Goal: Task Accomplishment & Management: Manage account settings

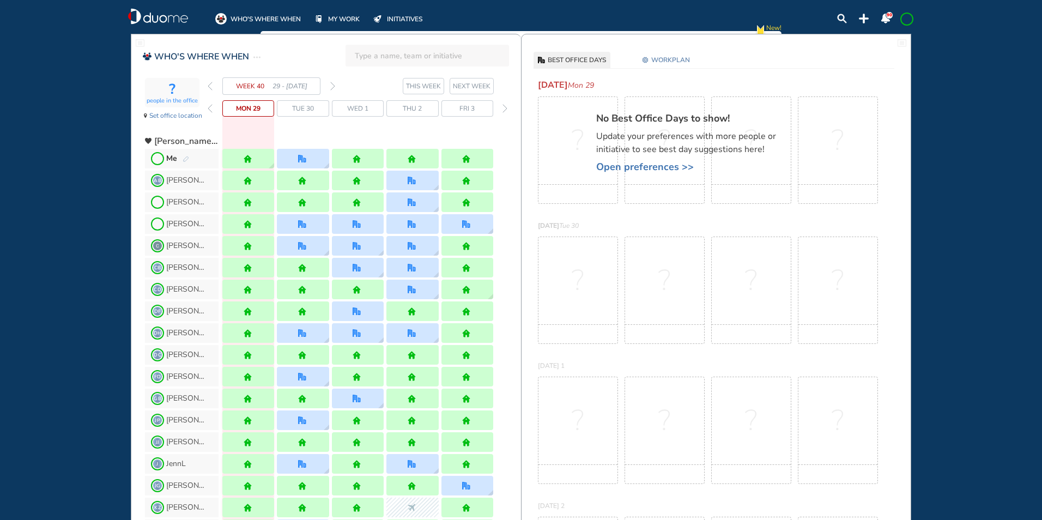
click at [904, 19] on span at bounding box center [906, 19] width 9 height 9
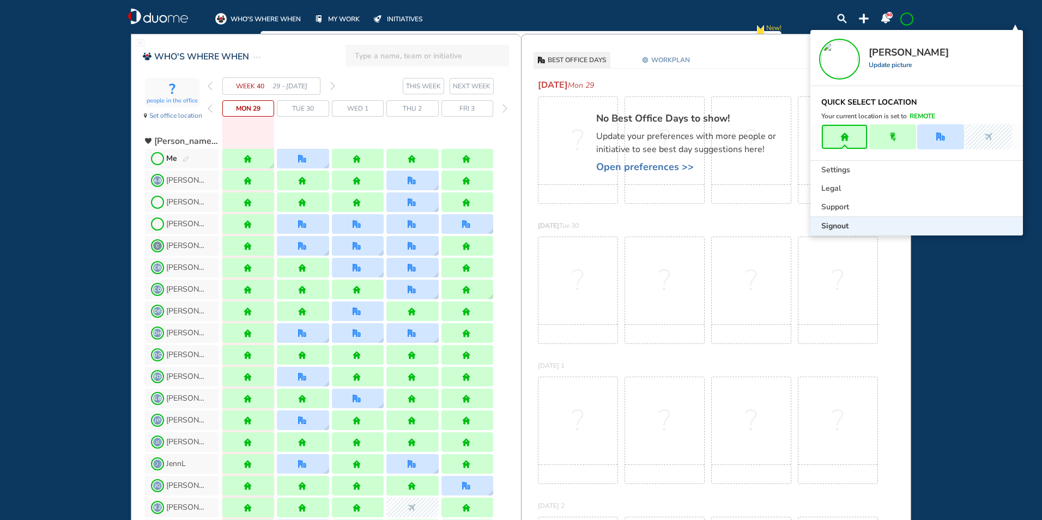
click at [833, 230] on span "Signout" at bounding box center [834, 226] width 27 height 11
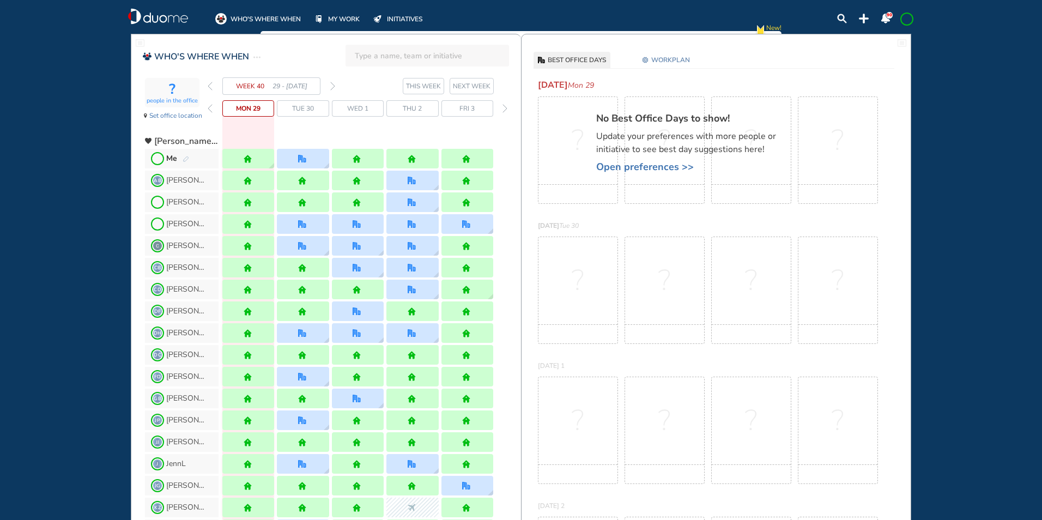
click at [334, 85] on img "forward week" at bounding box center [332, 86] width 5 height 9
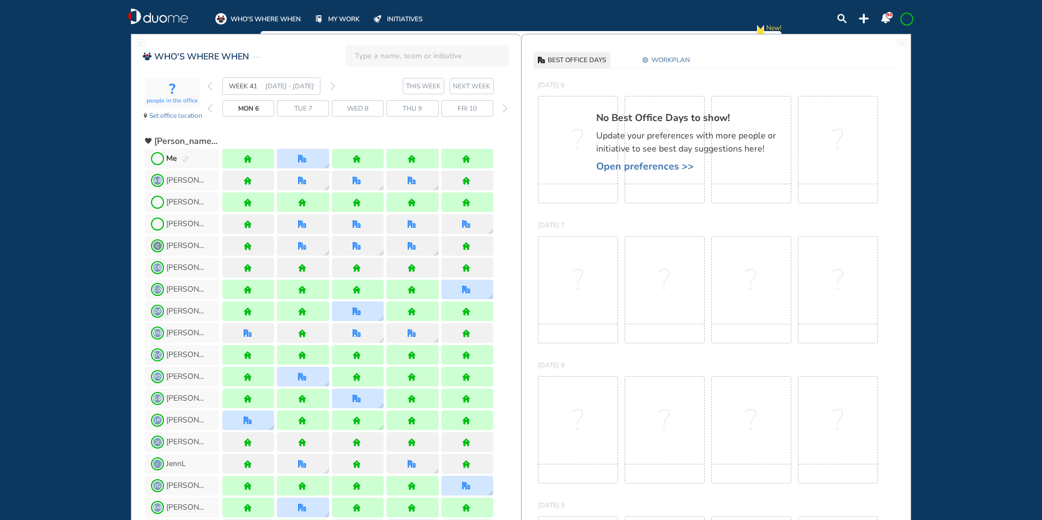
click at [208, 86] on img "back week" at bounding box center [210, 86] width 5 height 9
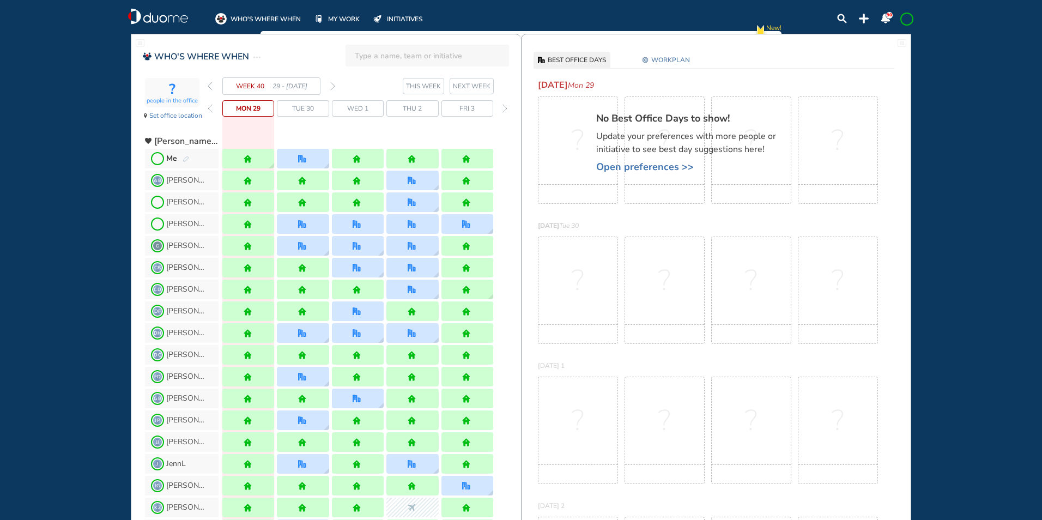
click at [332, 87] on img "forward week" at bounding box center [332, 86] width 5 height 9
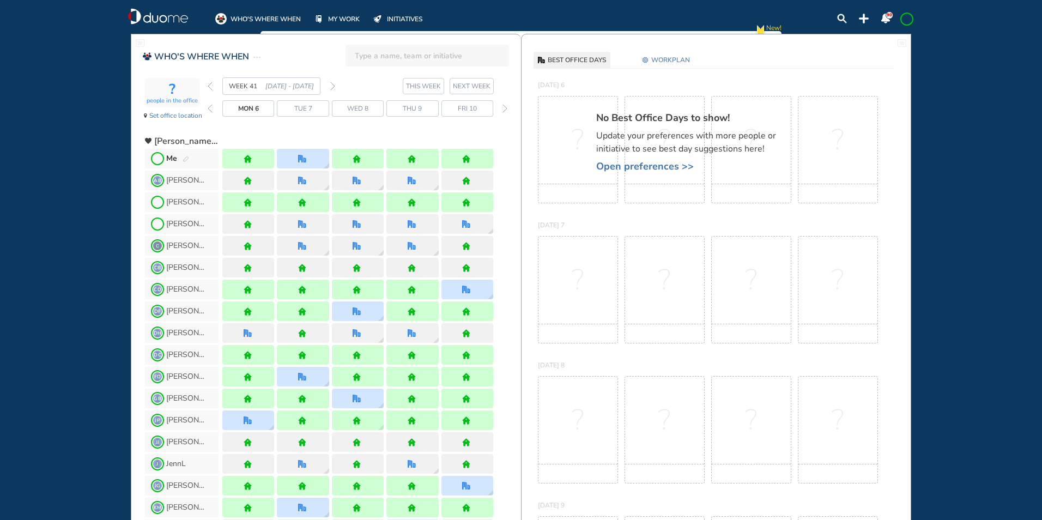
click at [335, 87] on img "forward week" at bounding box center [332, 86] width 5 height 9
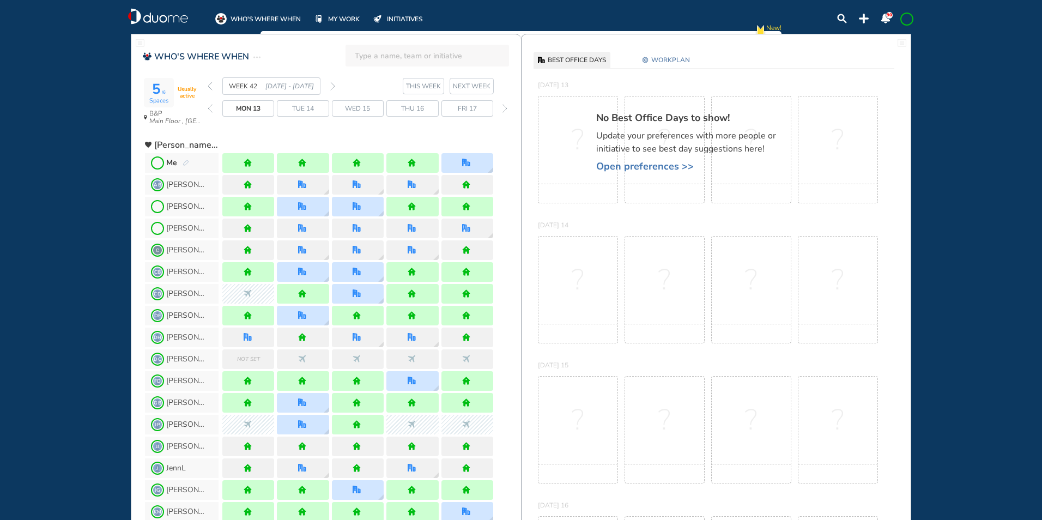
click at [209, 86] on img "back week" at bounding box center [210, 86] width 5 height 9
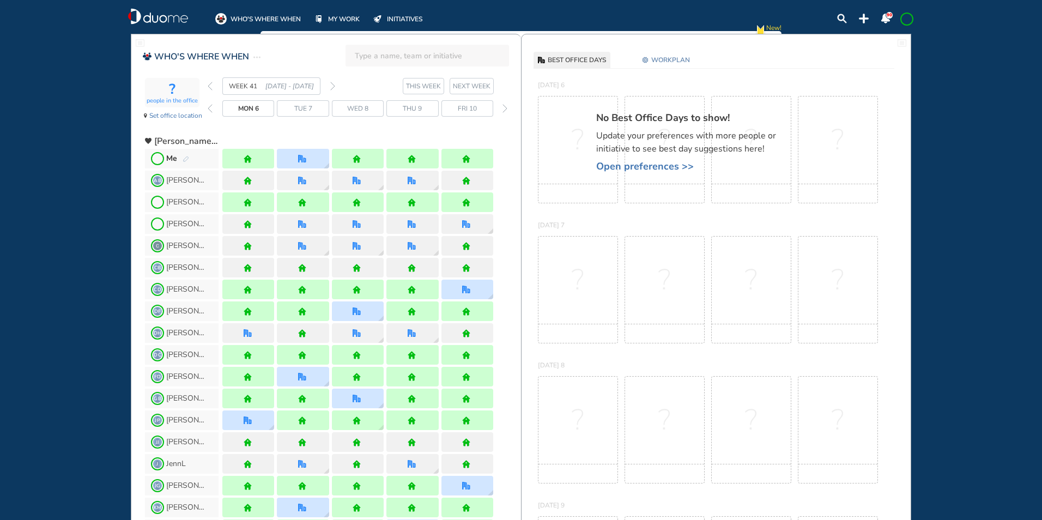
click at [208, 85] on img "back week" at bounding box center [210, 86] width 5 height 9
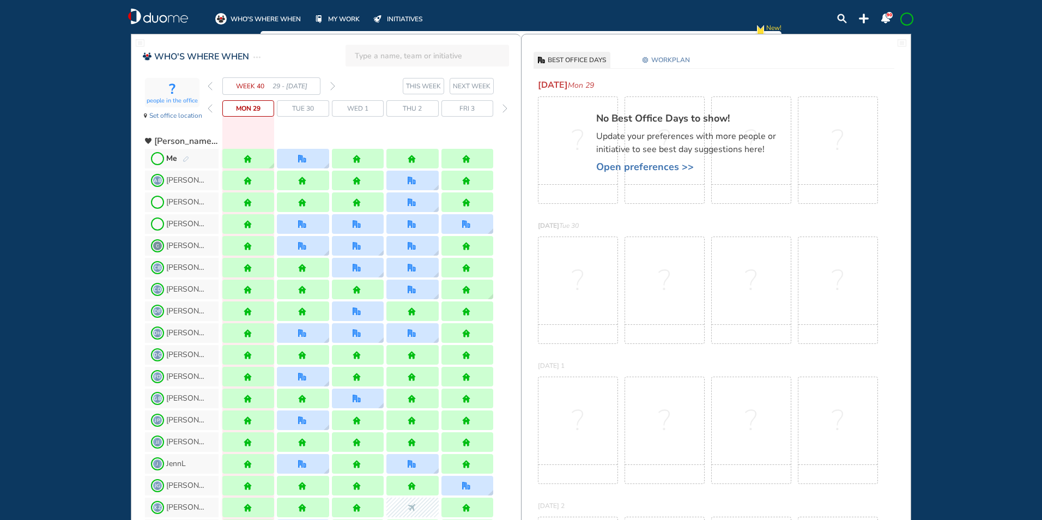
click at [333, 86] on img "forward week" at bounding box center [332, 86] width 5 height 9
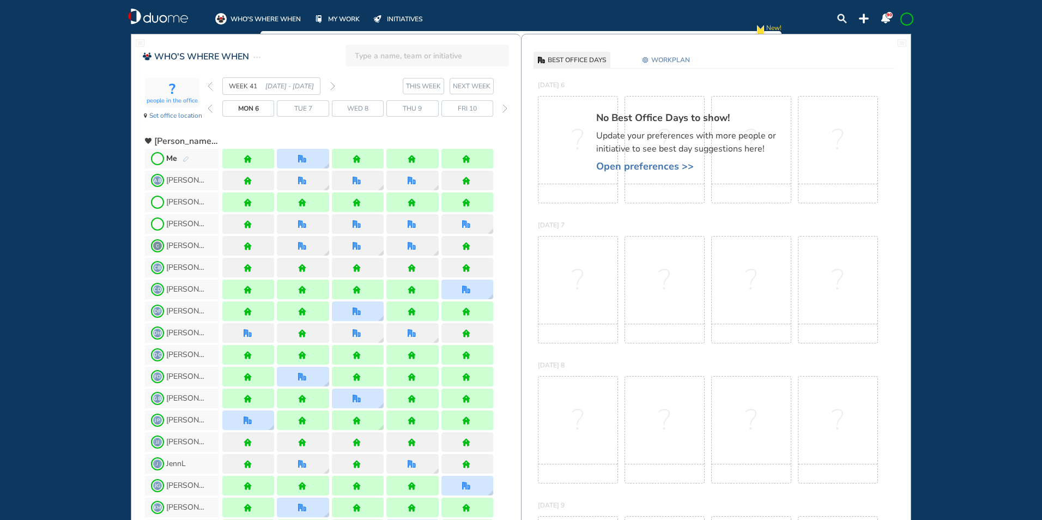
click at [210, 84] on img "back week" at bounding box center [210, 86] width 5 height 9
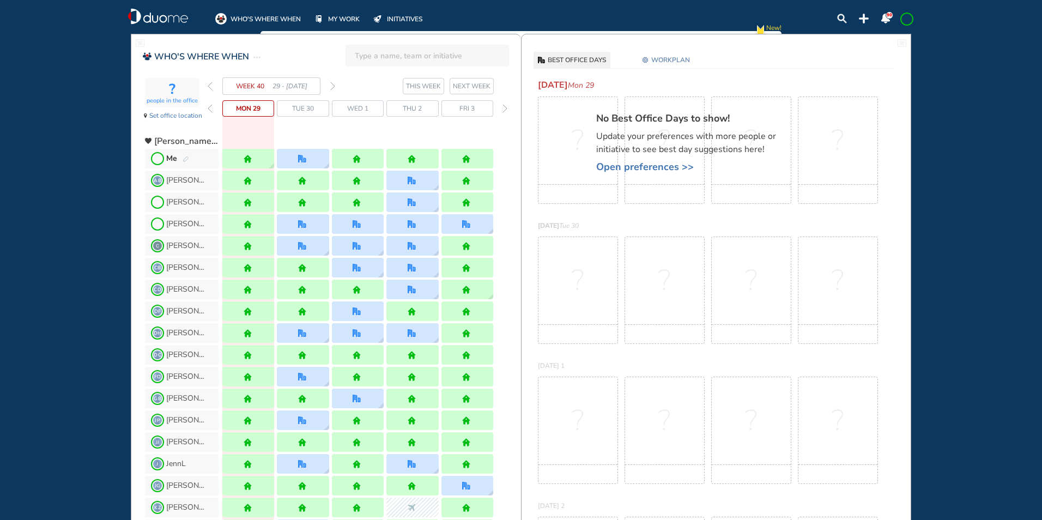
click at [330, 84] on div "WEEK 40 29 - 5 Oct' 25" at bounding box center [271, 85] width 127 height 17
click at [333, 87] on img "forward week" at bounding box center [332, 86] width 5 height 9
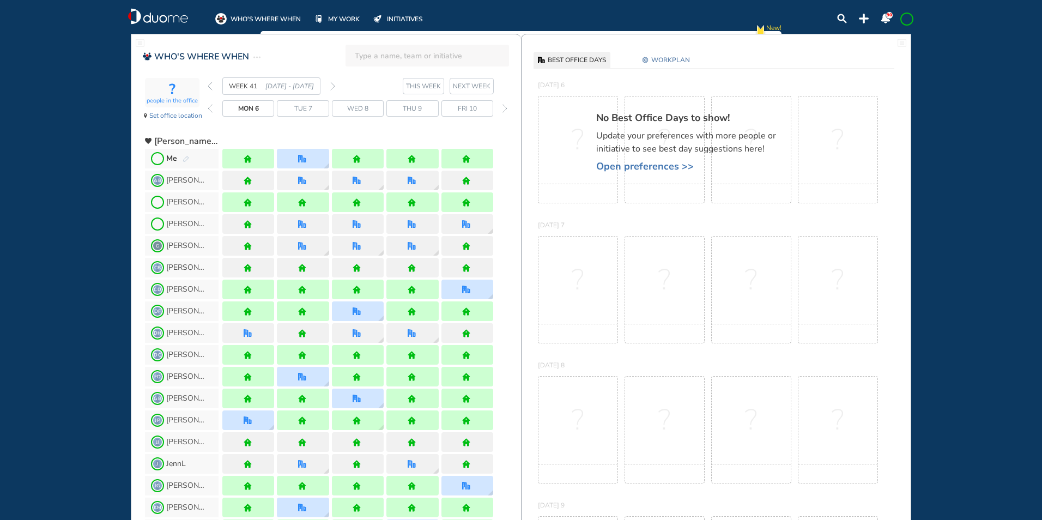
click at [210, 83] on img "back week" at bounding box center [210, 86] width 5 height 9
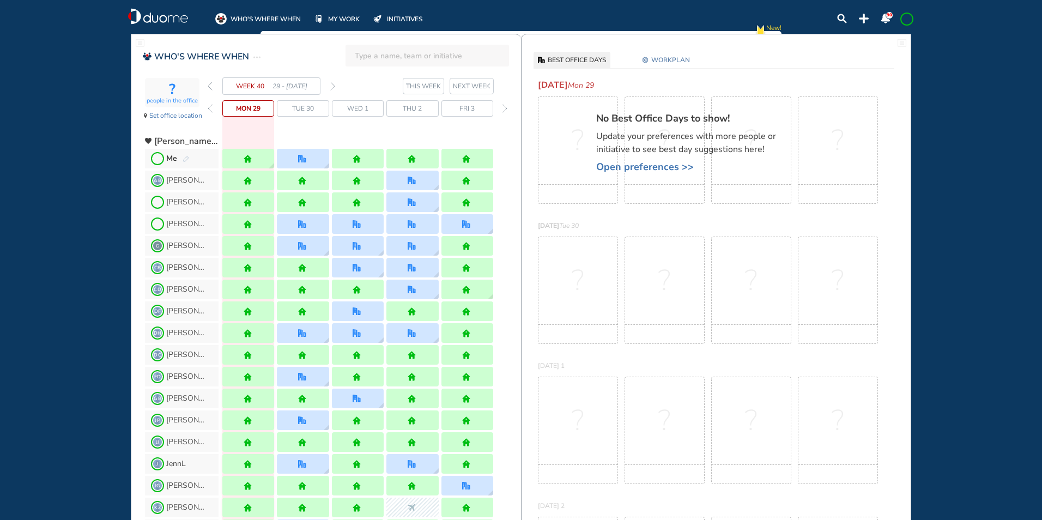
click at [332, 83] on img "forward week" at bounding box center [332, 86] width 5 height 9
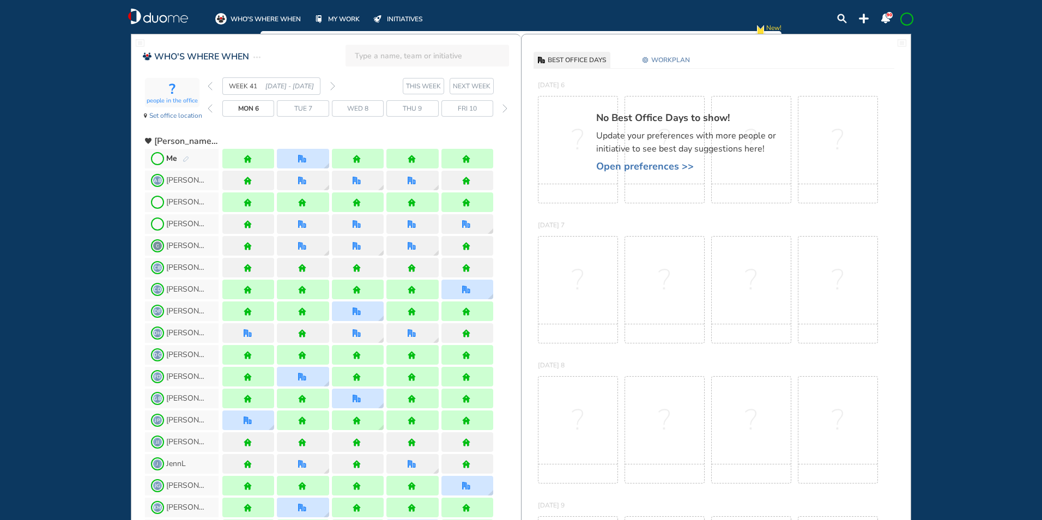
click at [332, 84] on img "forward week" at bounding box center [332, 86] width 5 height 9
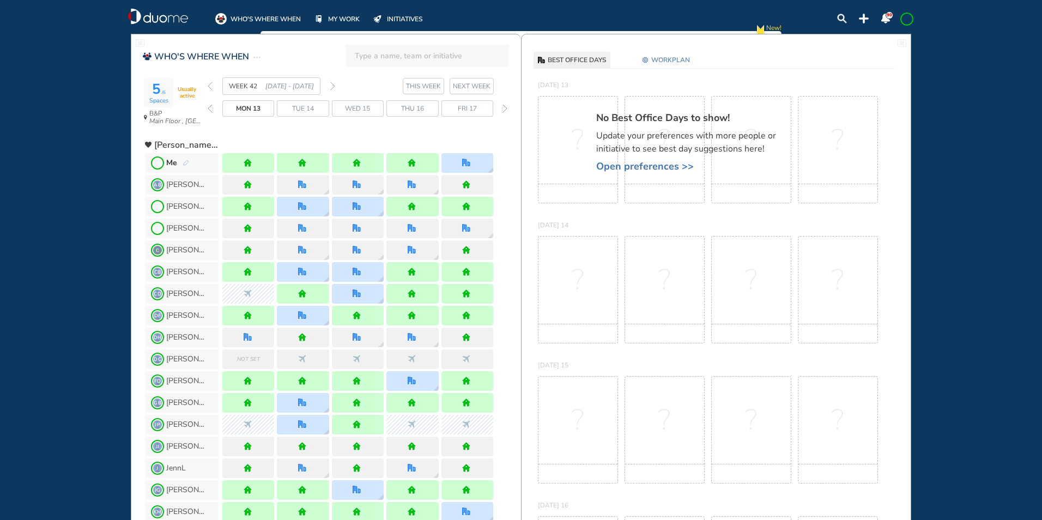
click at [333, 85] on img "forward week" at bounding box center [332, 86] width 5 height 9
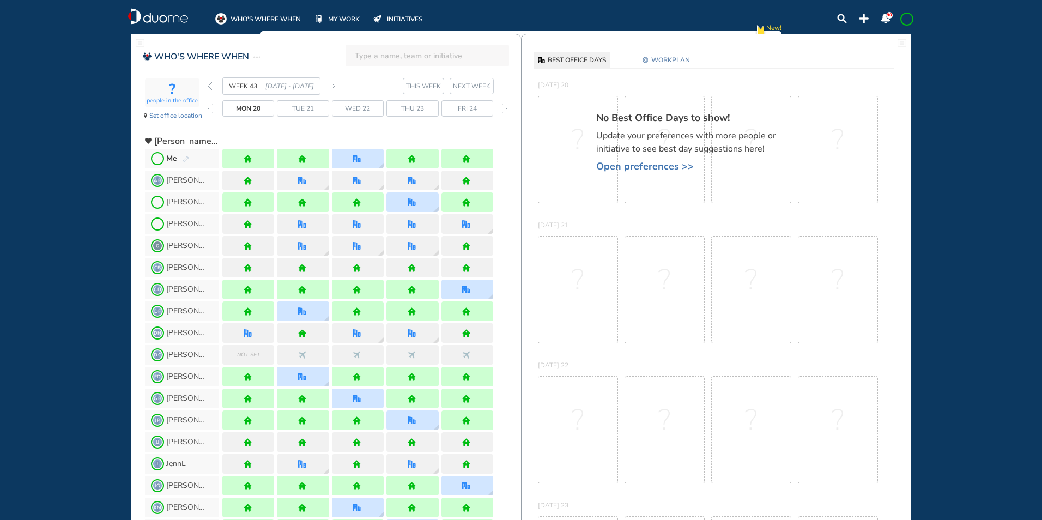
click at [209, 84] on img "back week" at bounding box center [210, 86] width 5 height 9
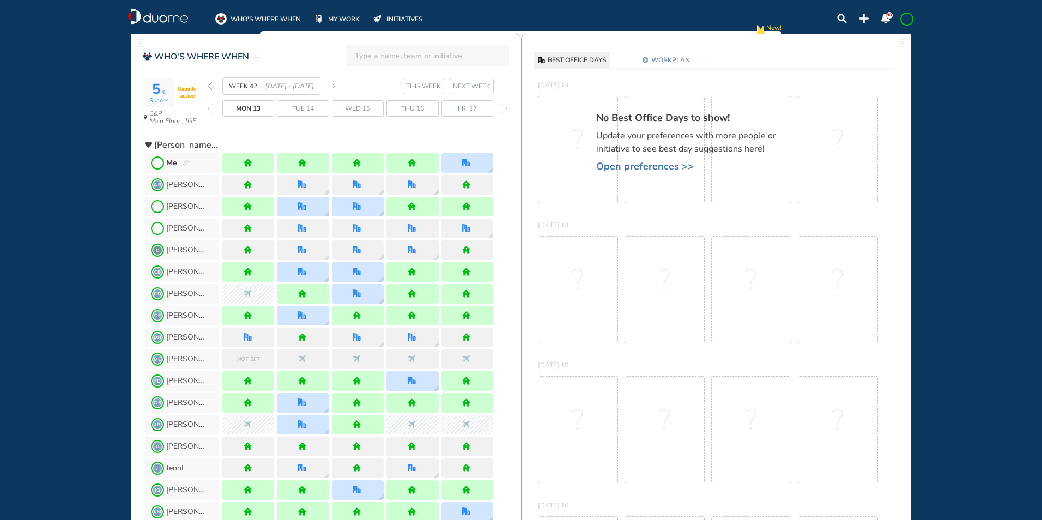
click at [908, 26] on header "WHO'S WHERE WHEN MY WORK INITIATIVES 90" at bounding box center [521, 15] width 824 height 31
click at [905, 16] on span at bounding box center [906, 19] width 9 height 9
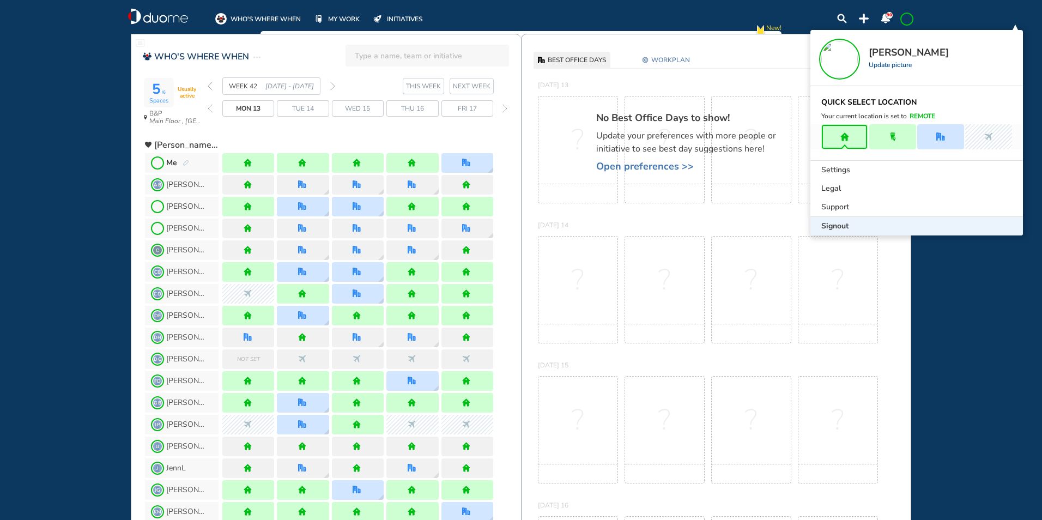
click at [830, 220] on div "Signout" at bounding box center [916, 226] width 212 height 19
